Goal: Transaction & Acquisition: Purchase product/service

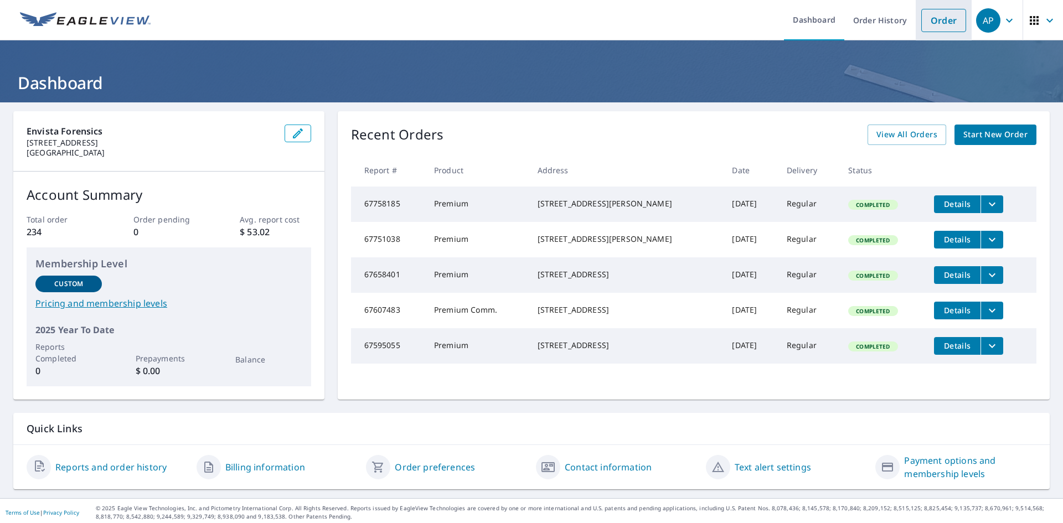
click at [932, 22] on link "Order" at bounding box center [943, 20] width 45 height 23
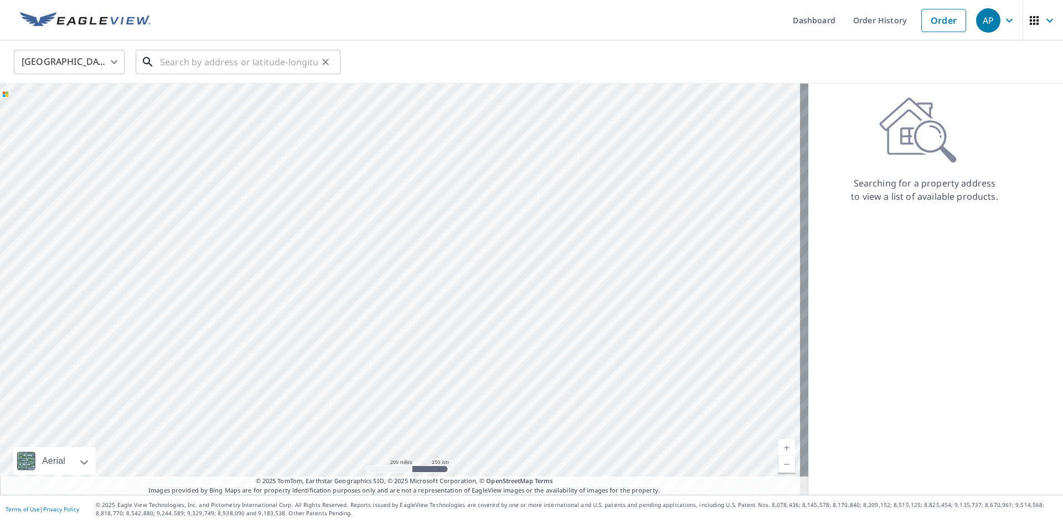
click at [175, 64] on input "text" at bounding box center [239, 61] width 158 height 31
paste input "[STREET_ADDRESS][PERSON_NAME]"
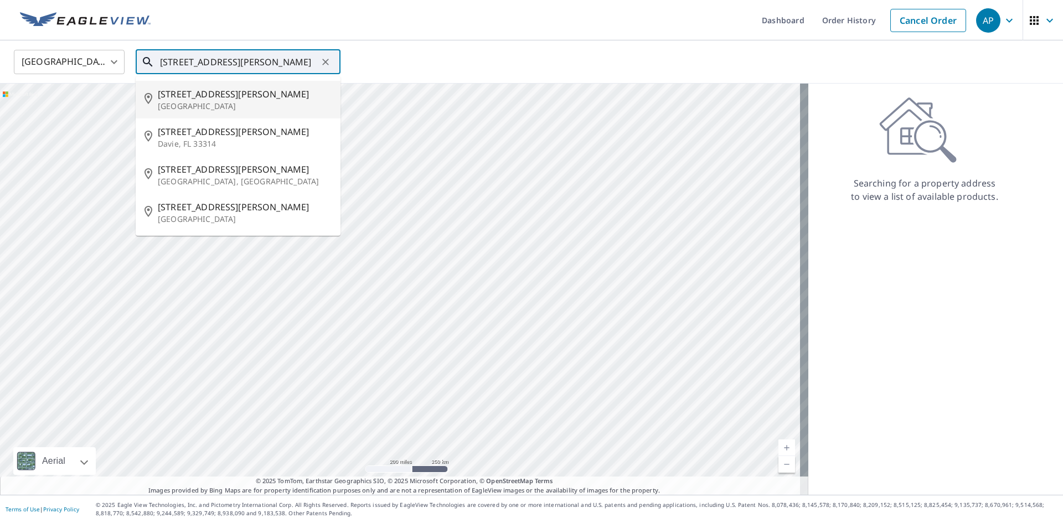
click at [206, 100] on span "[STREET_ADDRESS][PERSON_NAME]" at bounding box center [245, 93] width 174 height 13
type input "[STREET_ADDRESS][PERSON_NAME]"
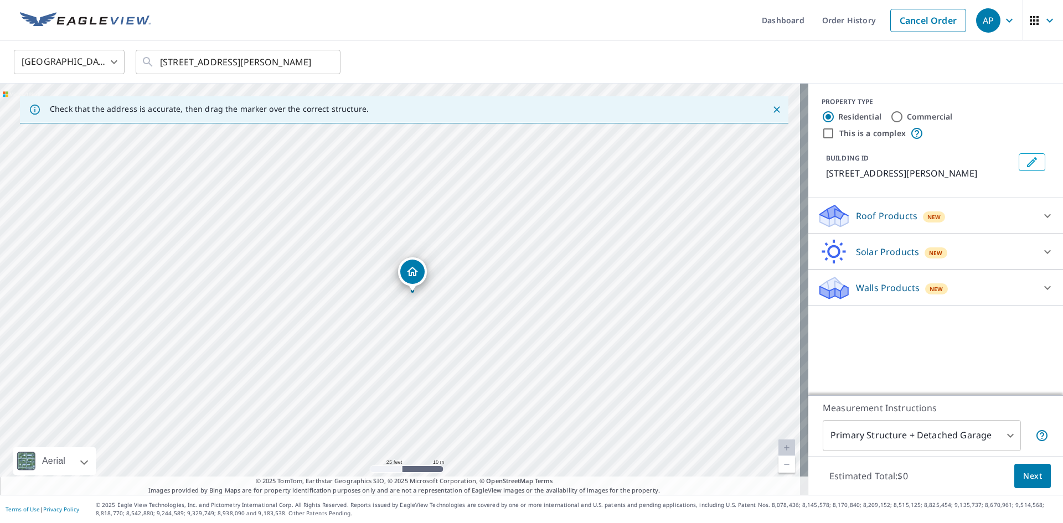
click at [832, 210] on icon at bounding box center [833, 216] width 33 height 26
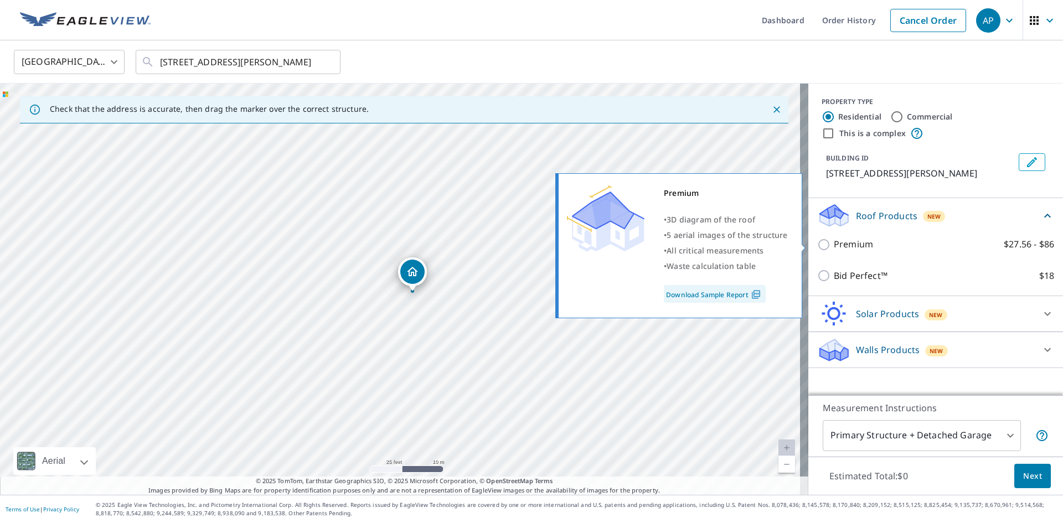
click at [817, 243] on input "Premium $27.56 - $86" at bounding box center [825, 244] width 17 height 13
checkbox input "true"
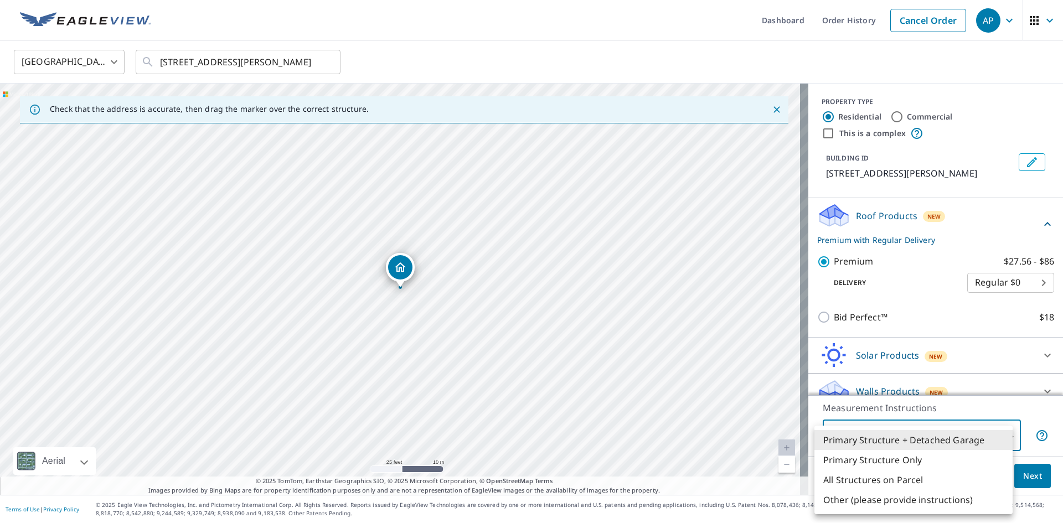
click at [999, 433] on body "AP AP Dashboard Order History Cancel Order AP [GEOGRAPHIC_DATA] [GEOGRAPHIC_DAT…" at bounding box center [531, 261] width 1063 height 523
click at [906, 457] on li "Primary Structure Only" at bounding box center [913, 460] width 198 height 20
type input "2"
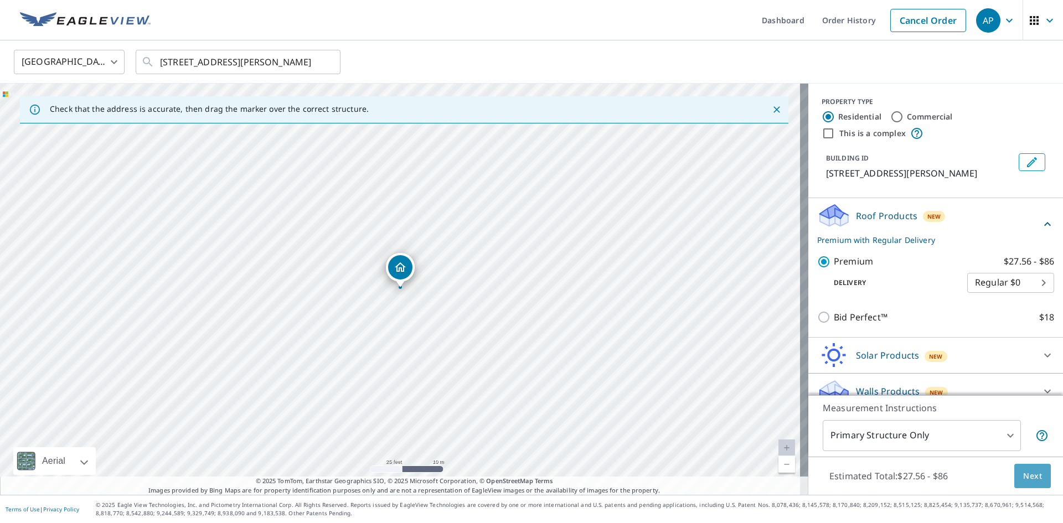
click at [1027, 475] on span "Next" at bounding box center [1032, 476] width 19 height 14
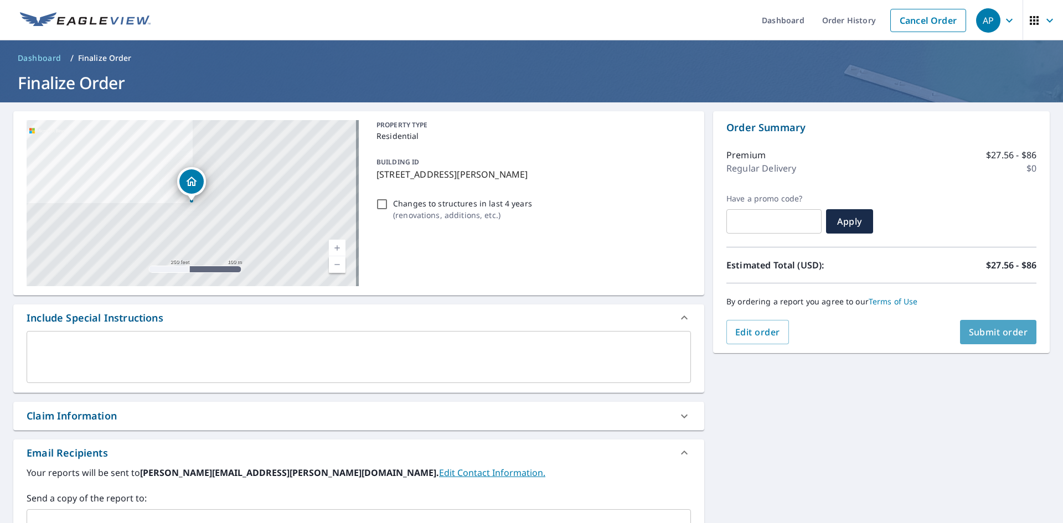
click at [997, 332] on span "Submit order" at bounding box center [997, 332] width 59 height 12
checkbox input "true"
